Goal: Find specific fact: Find specific fact

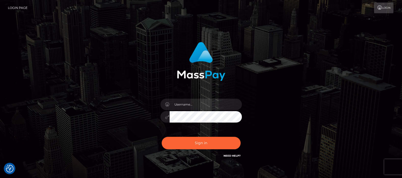
drag, startPoint x: 274, startPoint y: 65, endPoint x: 272, endPoint y: 62, distance: 3.6
click at [274, 65] on div "Sign in" at bounding box center [201, 103] width 291 height 130
click at [191, 102] on input "text" at bounding box center [206, 104] width 72 height 11
type input "[DOMAIN_NAME]"
click at [203, 141] on button "Sign in" at bounding box center [201, 143] width 79 height 12
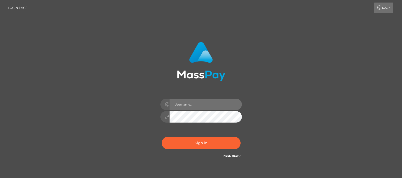
click at [192, 105] on input "text" at bounding box center [206, 104] width 72 height 11
type input "[DOMAIN_NAME]"
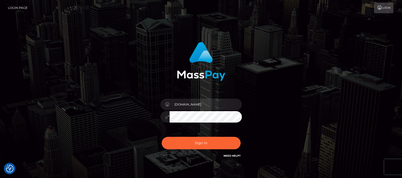
click at [160, 116] on div "[DOMAIN_NAME]" at bounding box center [201, 114] width 89 height 39
click at [201, 143] on button "Sign in" at bounding box center [201, 143] width 79 height 12
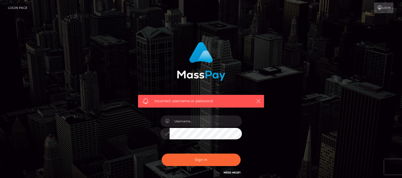
click at [256, 102] on icon "button" at bounding box center [258, 101] width 5 height 5
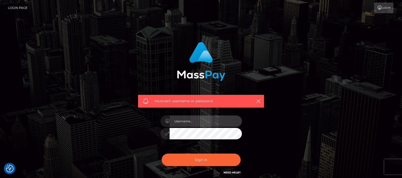
click at [195, 122] on input "text" at bounding box center [206, 121] width 72 height 11
type input "df.es"
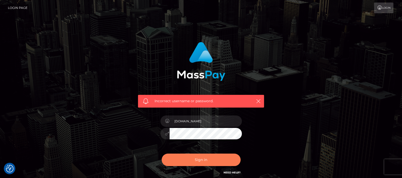
click at [199, 160] on button "Sign in" at bounding box center [201, 160] width 79 height 12
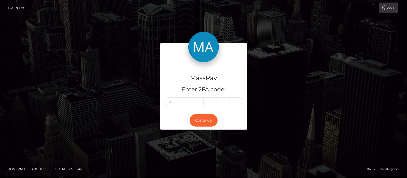
type input "5"
type input "2"
type input "3"
type input "1"
type input "7"
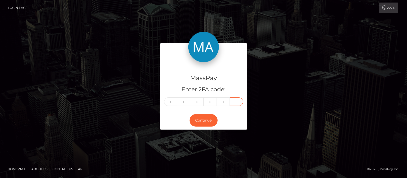
type input "0"
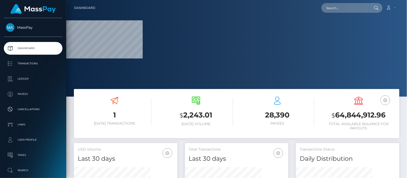
scroll to position [90, 103]
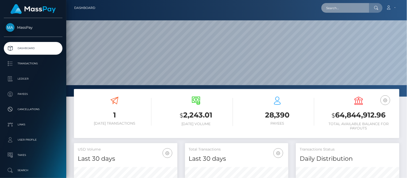
click at [349, 8] on input "text" at bounding box center [345, 8] width 48 height 10
paste input "[EMAIL_ADDRESS][DOMAIN_NAME]"
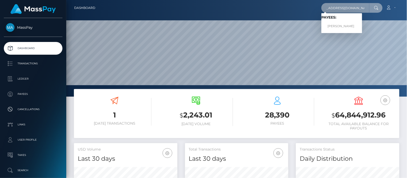
type input "[EMAIL_ADDRESS][DOMAIN_NAME]"
click at [343, 26] on link "KATERYNA CIHAN" at bounding box center [341, 26] width 41 height 9
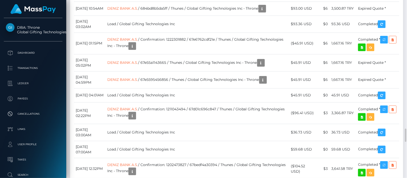
scroll to position [1370, 0]
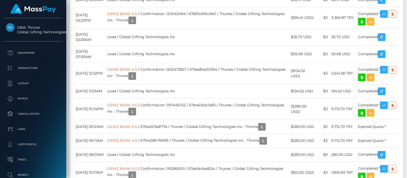
click at [266, 21] on div "Date/Time Description Amount Fee Received Status Interac ING BANK A.S." at bounding box center [236, 41] width 333 height 933
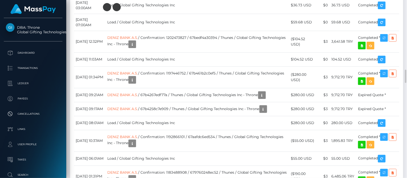
scroll to position [1338, 0]
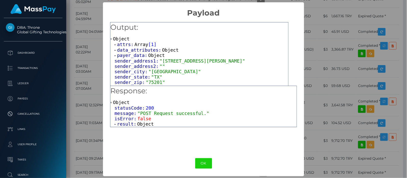
scroll to position [0, 0]
click at [113, 123] on div "statusCode: 200 message: "POST Request successful." isError: false result: Obje…" at bounding box center [203, 116] width 186 height 22
click at [114, 124] on span at bounding box center [115, 124] width 3 height 3
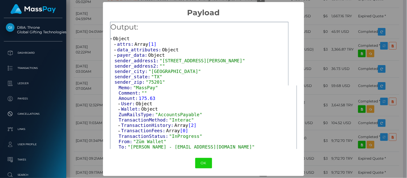
scroll to position [99, 0]
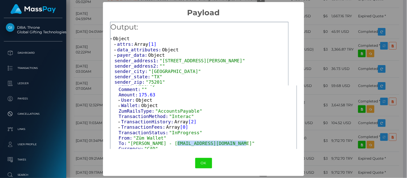
drag, startPoint x: 171, startPoint y: 141, endPoint x: 233, endPoint y: 142, distance: 62.7
click at [233, 142] on span ""[PERSON_NAME] - [EMAIL_ADDRESS][DOMAIN_NAME]"" at bounding box center [191, 143] width 127 height 5
copy span "[EMAIL_ADDRESS][DOMAIN_NAME]"
click at [202, 164] on button "OK" at bounding box center [203, 163] width 17 height 10
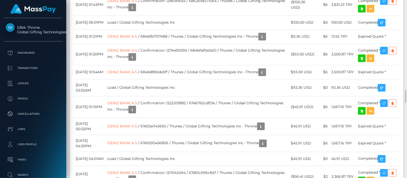
scroll to position [1338, 0]
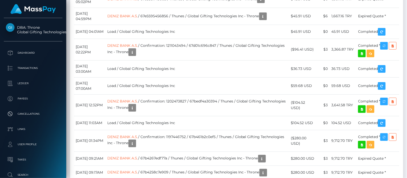
drag, startPoint x: 118, startPoint y: 75, endPoint x: 231, endPoint y: 74, distance: 112.7
copy td "Interac / Confirmation: 69c09b6a-1b63-4966-aefb-5f25f42efd2e"
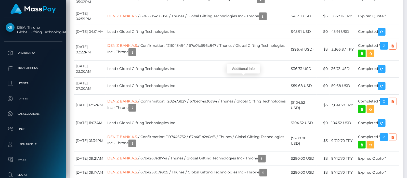
drag, startPoint x: 118, startPoint y: 75, endPoint x: 240, endPoint y: 84, distance: 122.9
copy td "Interac / Confirmation: 69c09b6a-1b63-4966-aefb-5f25f42efd2e / 68b200df2673f / …"
